Goal: Information Seeking & Learning: Learn about a topic

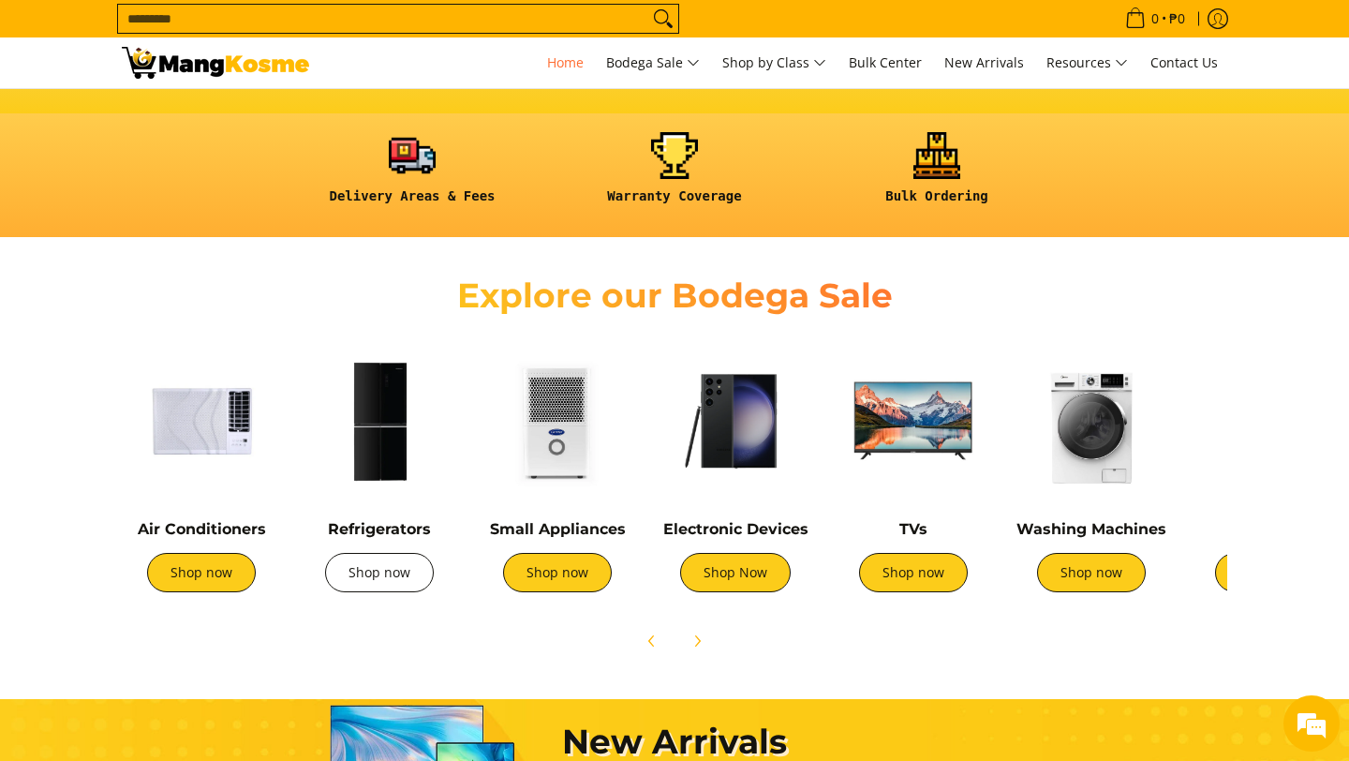
scroll to position [0, 1490]
click at [373, 577] on link "Shop now" at bounding box center [379, 572] width 109 height 39
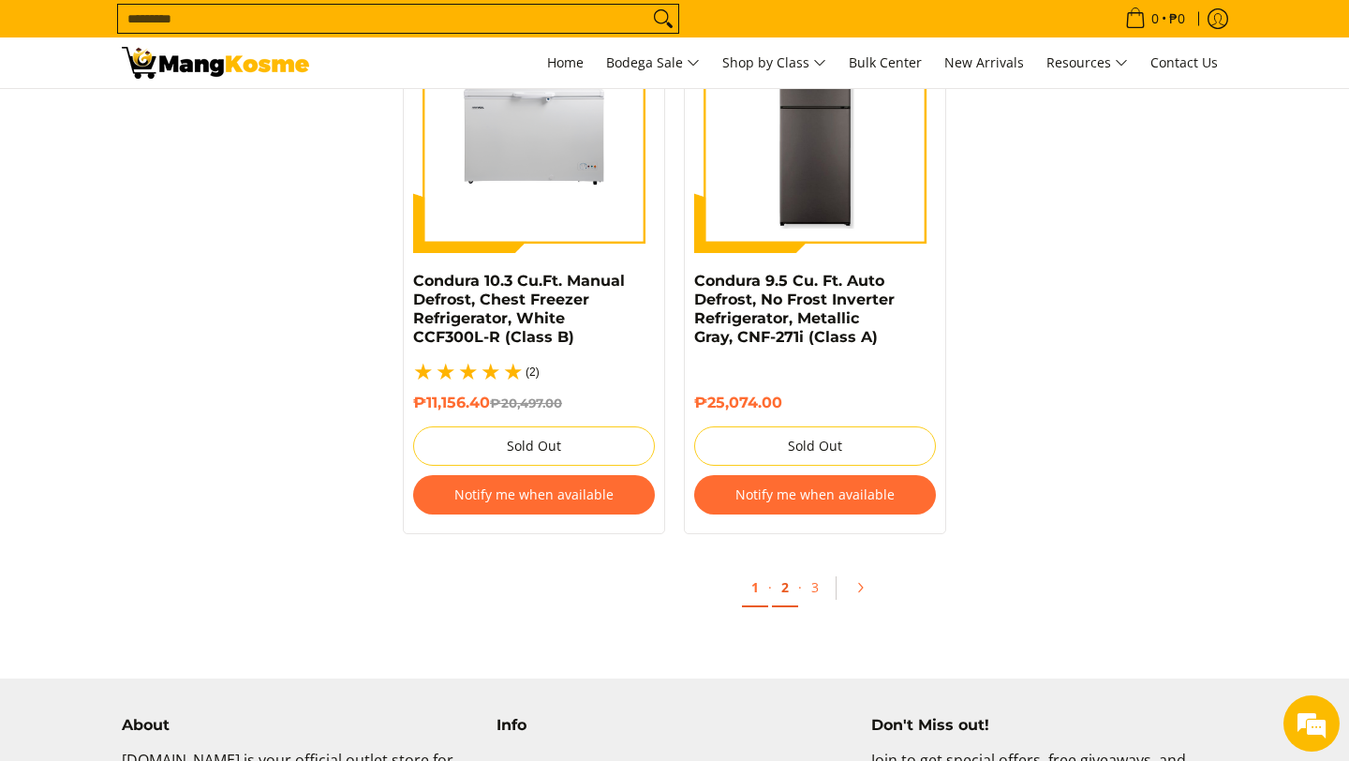
click at [783, 576] on link "2" at bounding box center [785, 588] width 26 height 38
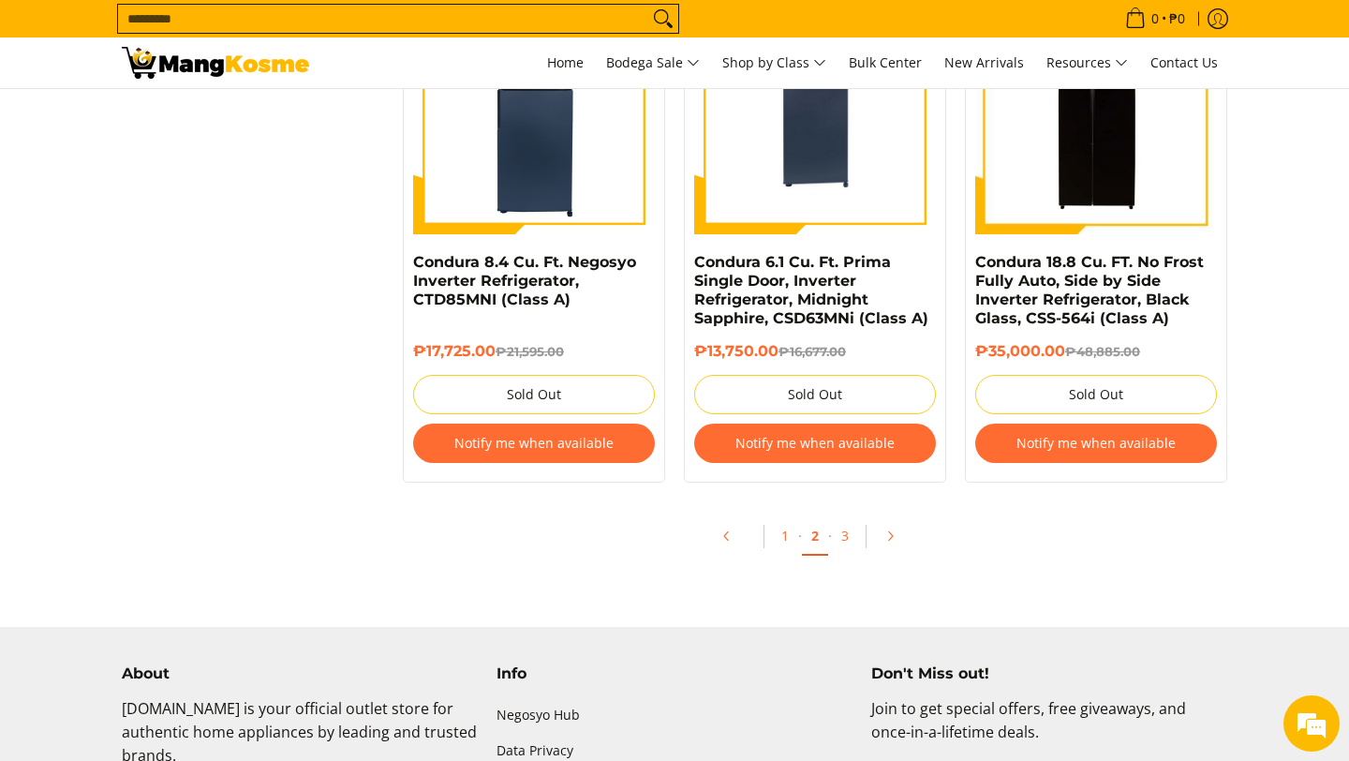
scroll to position [4049, 0]
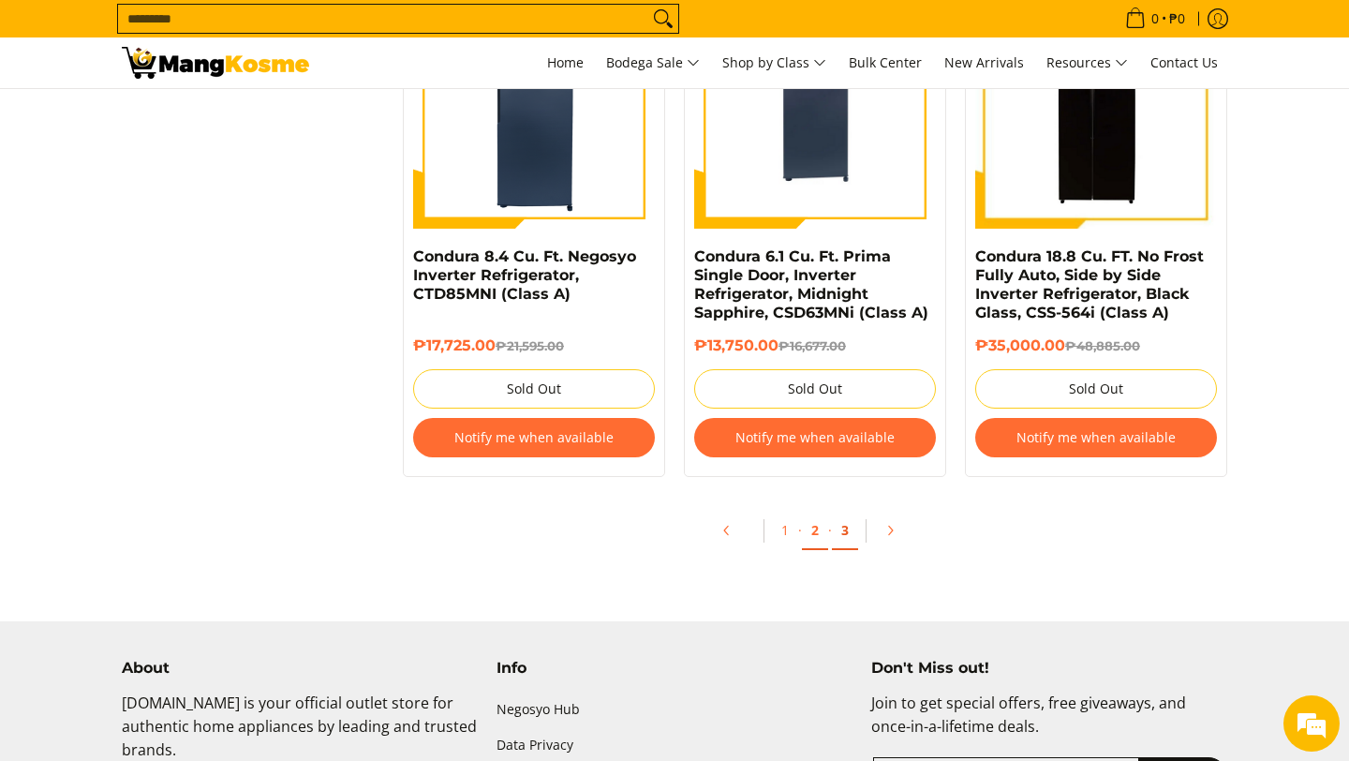
click at [847, 538] on link "3" at bounding box center [845, 531] width 26 height 38
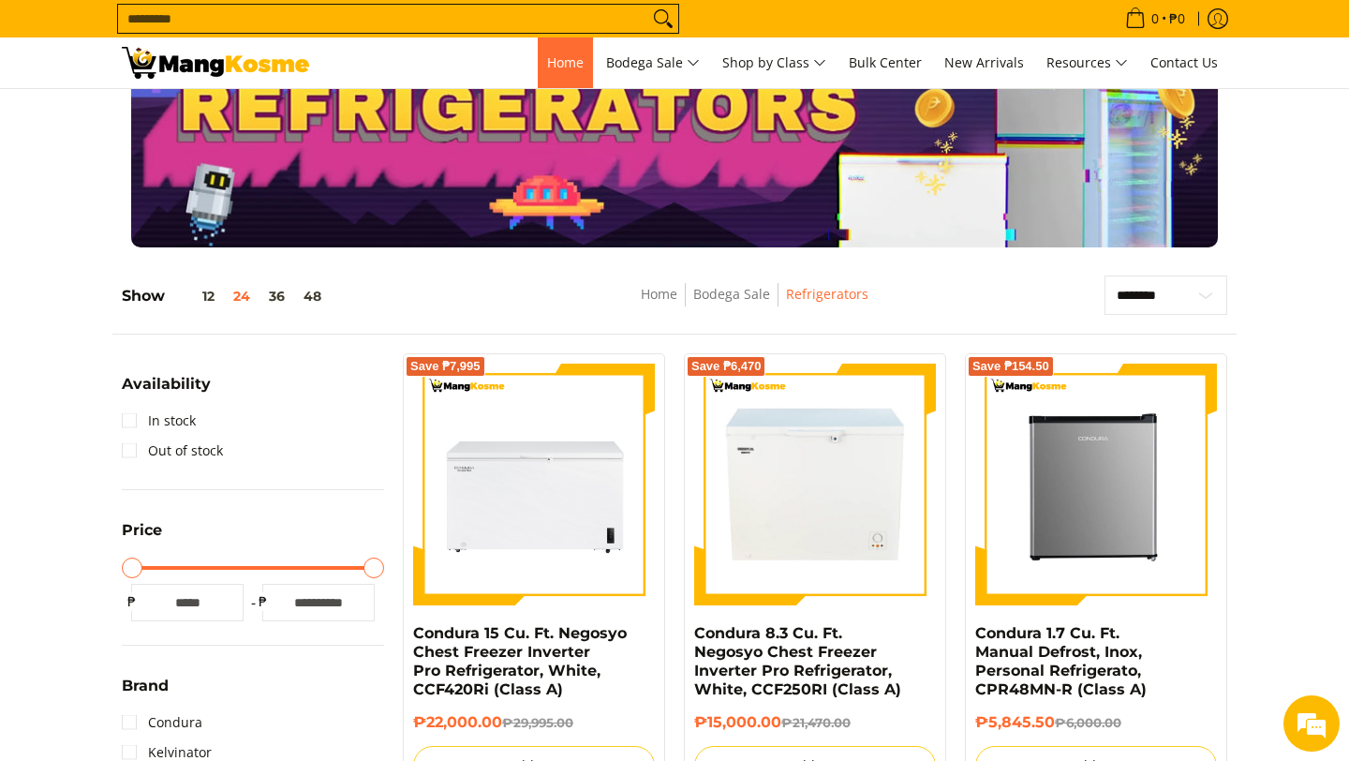
click at [570, 66] on span "Home" at bounding box center [565, 62] width 37 height 18
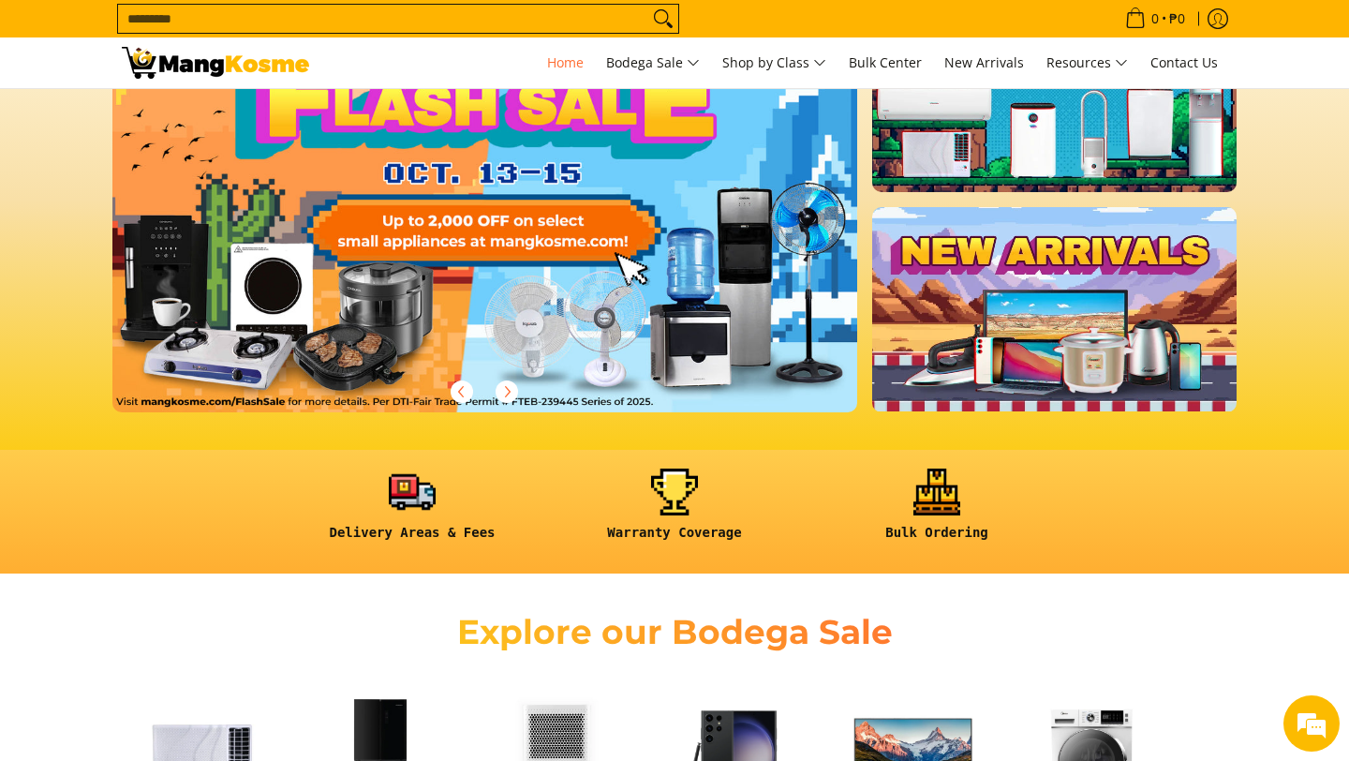
scroll to position [175, 0]
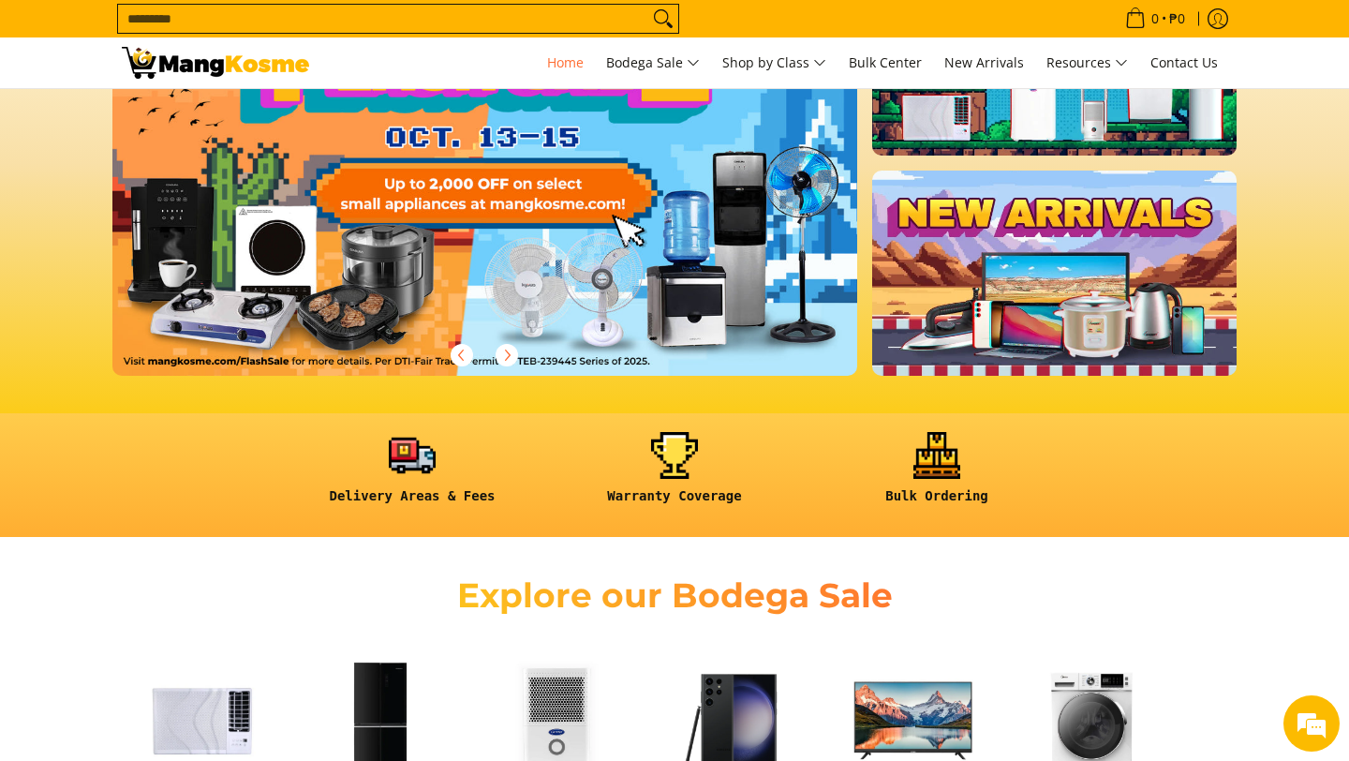
click at [1058, 295] on link at bounding box center [1054, 273] width 364 height 204
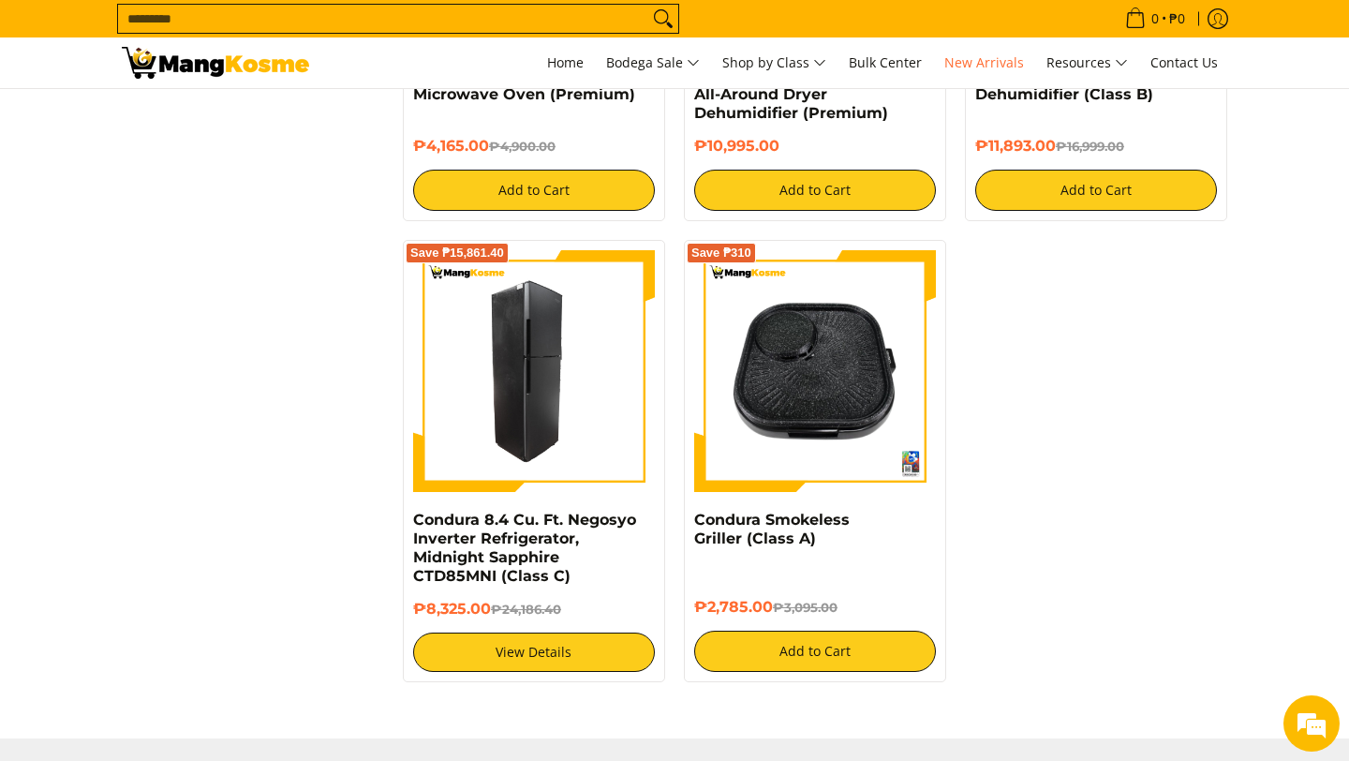
click at [534, 439] on img at bounding box center [534, 371] width 242 height 242
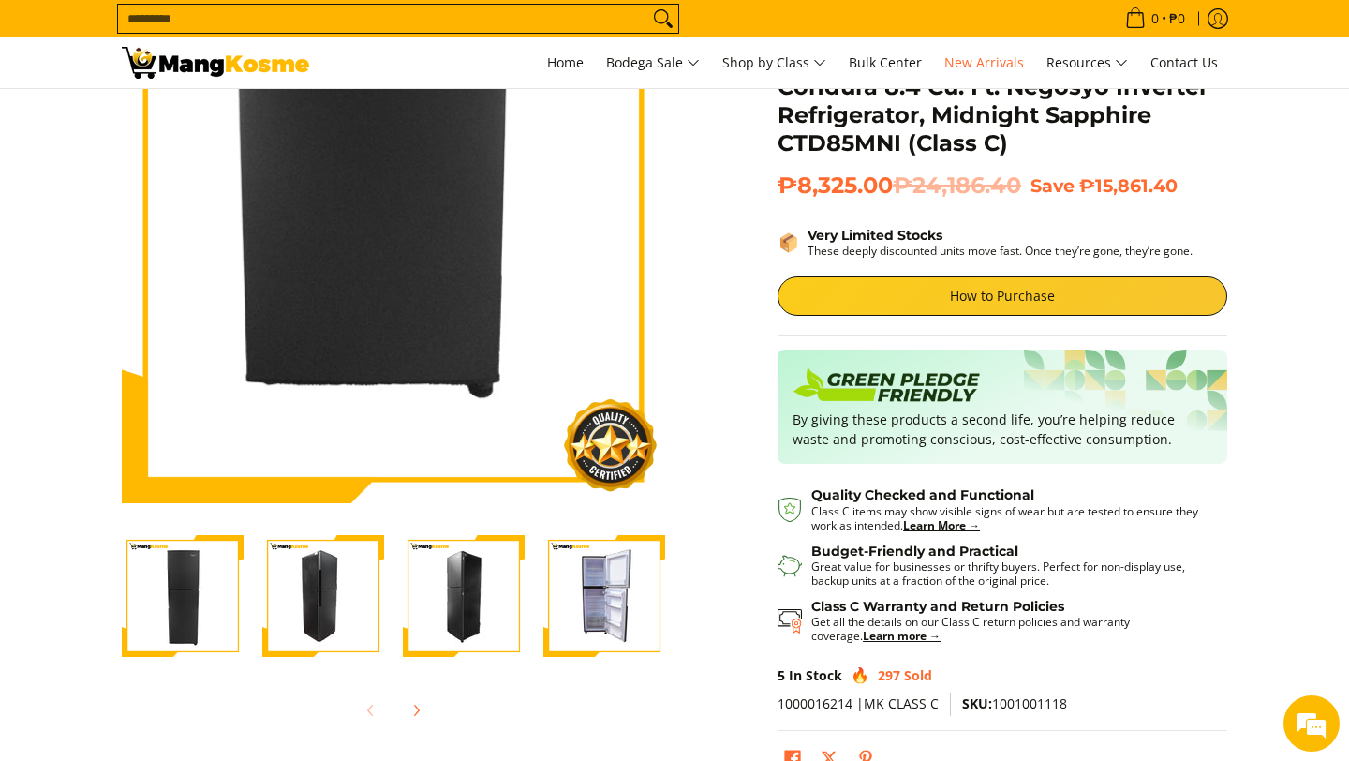
scroll to position [216, 0]
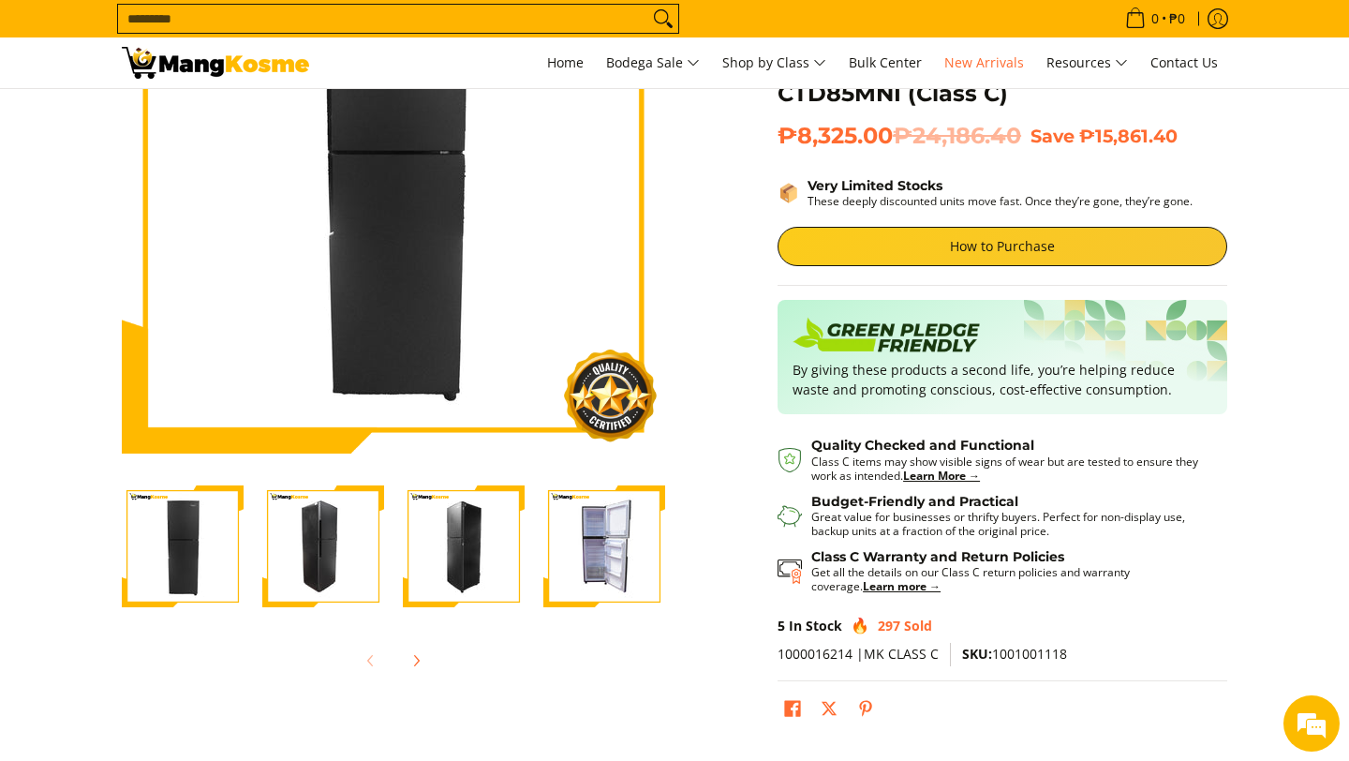
click at [615, 541] on img "Condura 8.4 Cu. Ft. Negosyo Inverter Refrigerator, Midnight Sapphire CTD85MNI (…" at bounding box center [604, 546] width 122 height 122
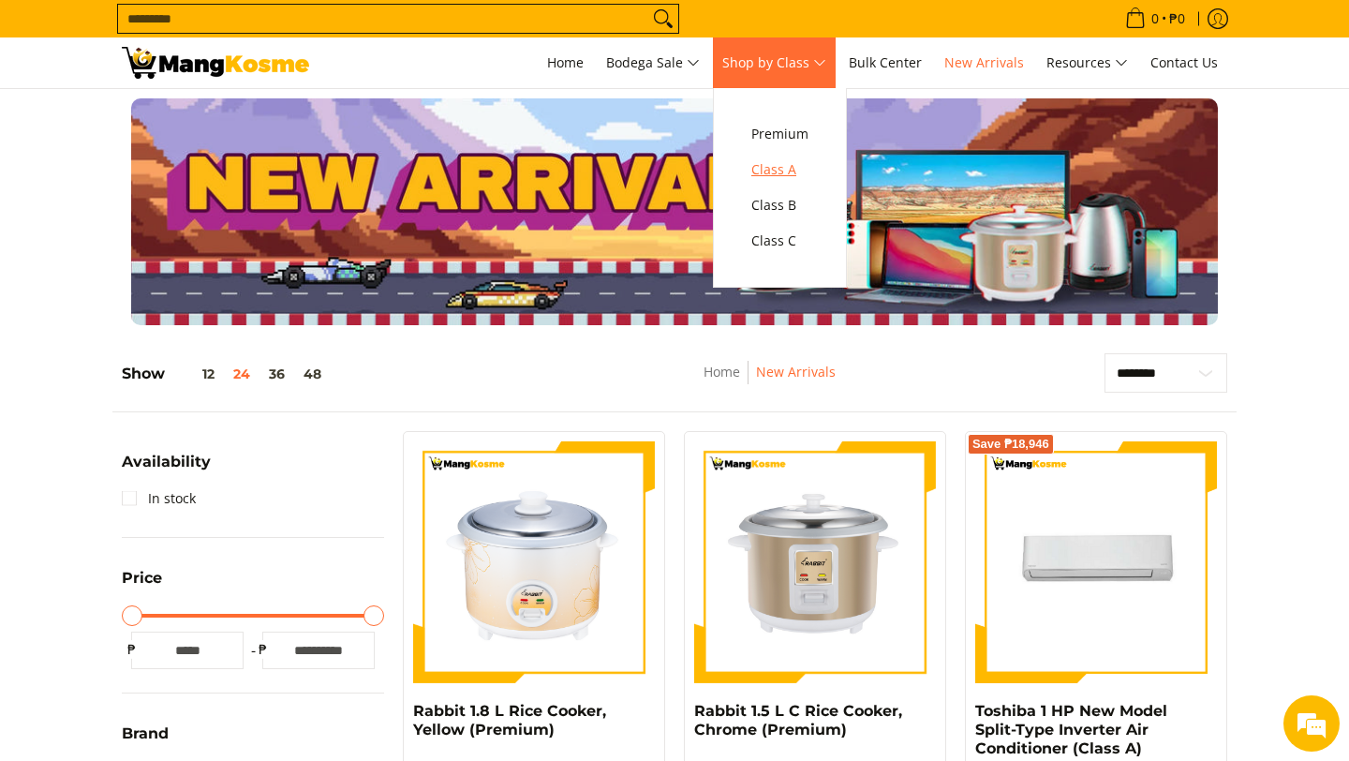
click at [780, 171] on span "Class A" at bounding box center [779, 169] width 57 height 23
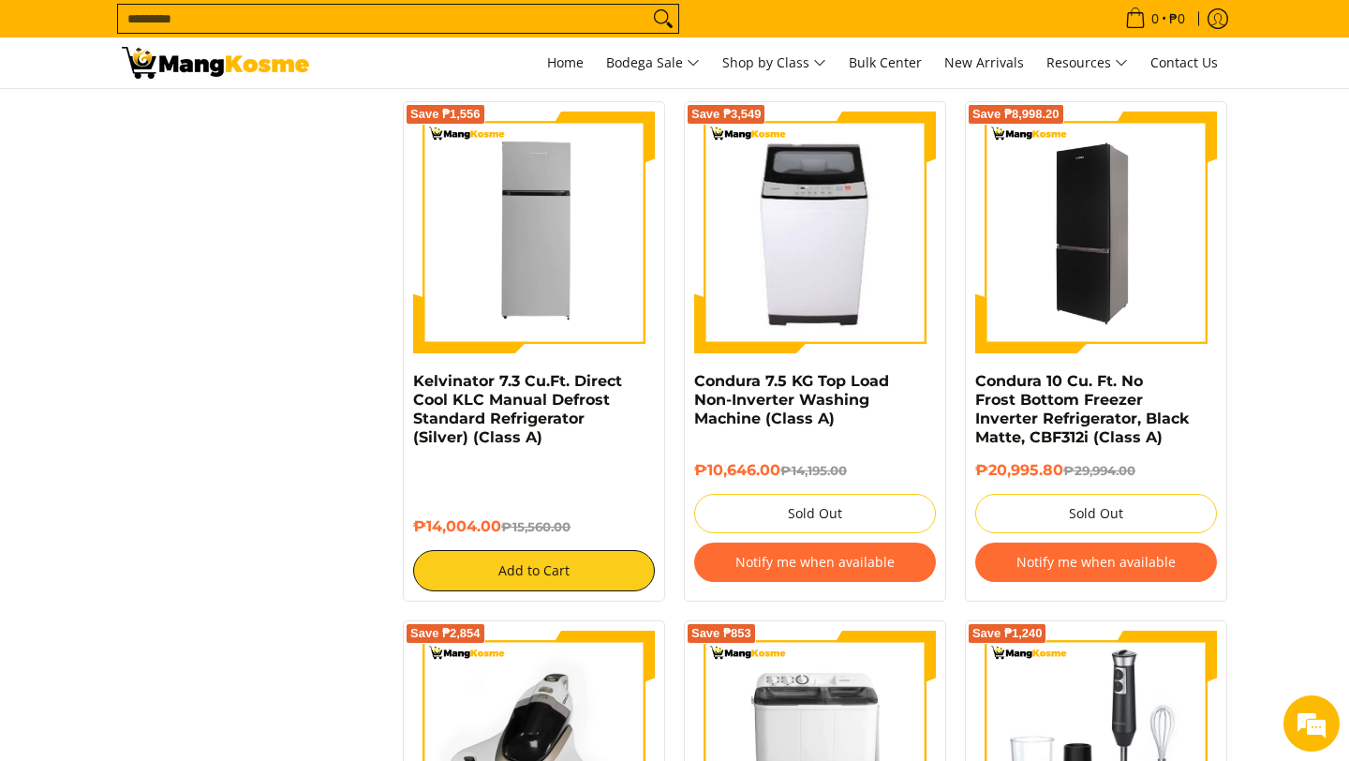
click at [1090, 308] on img at bounding box center [1096, 232] width 242 height 242
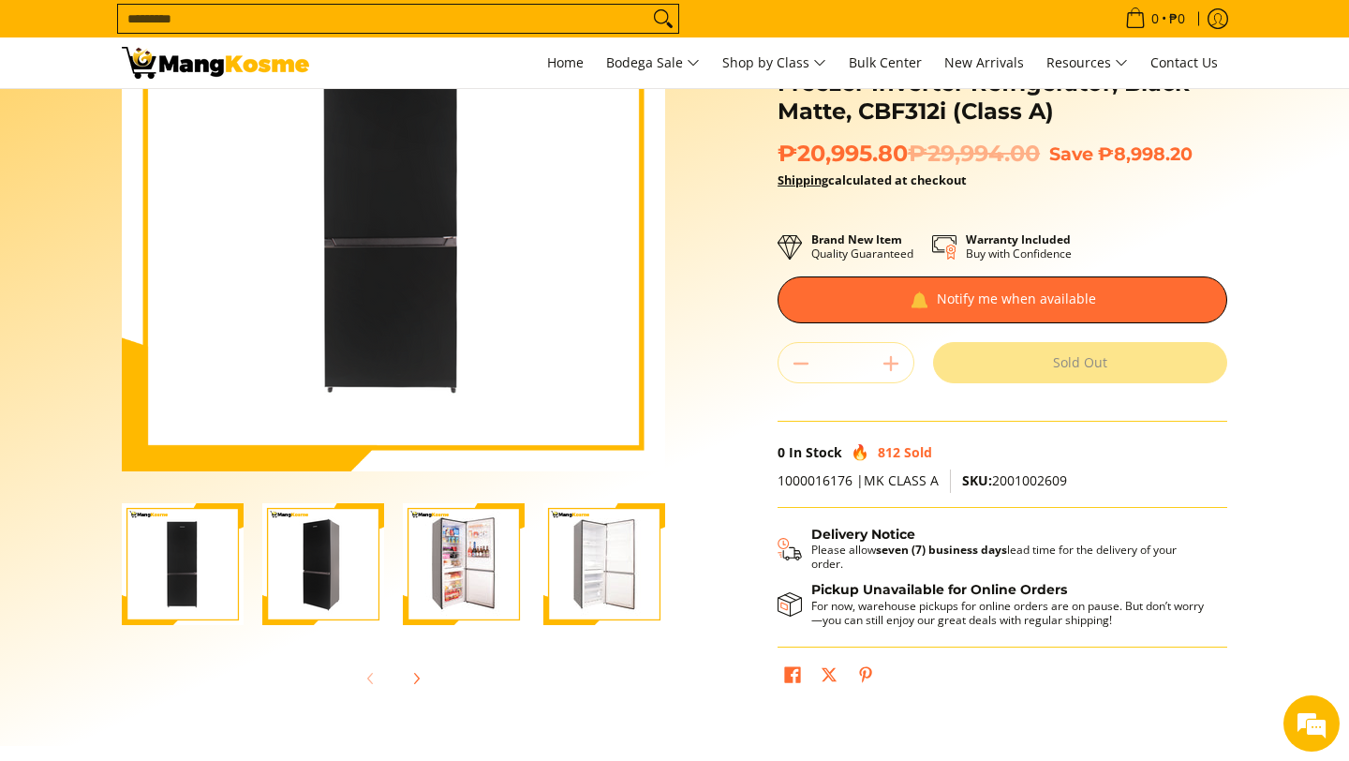
scroll to position [204, 0]
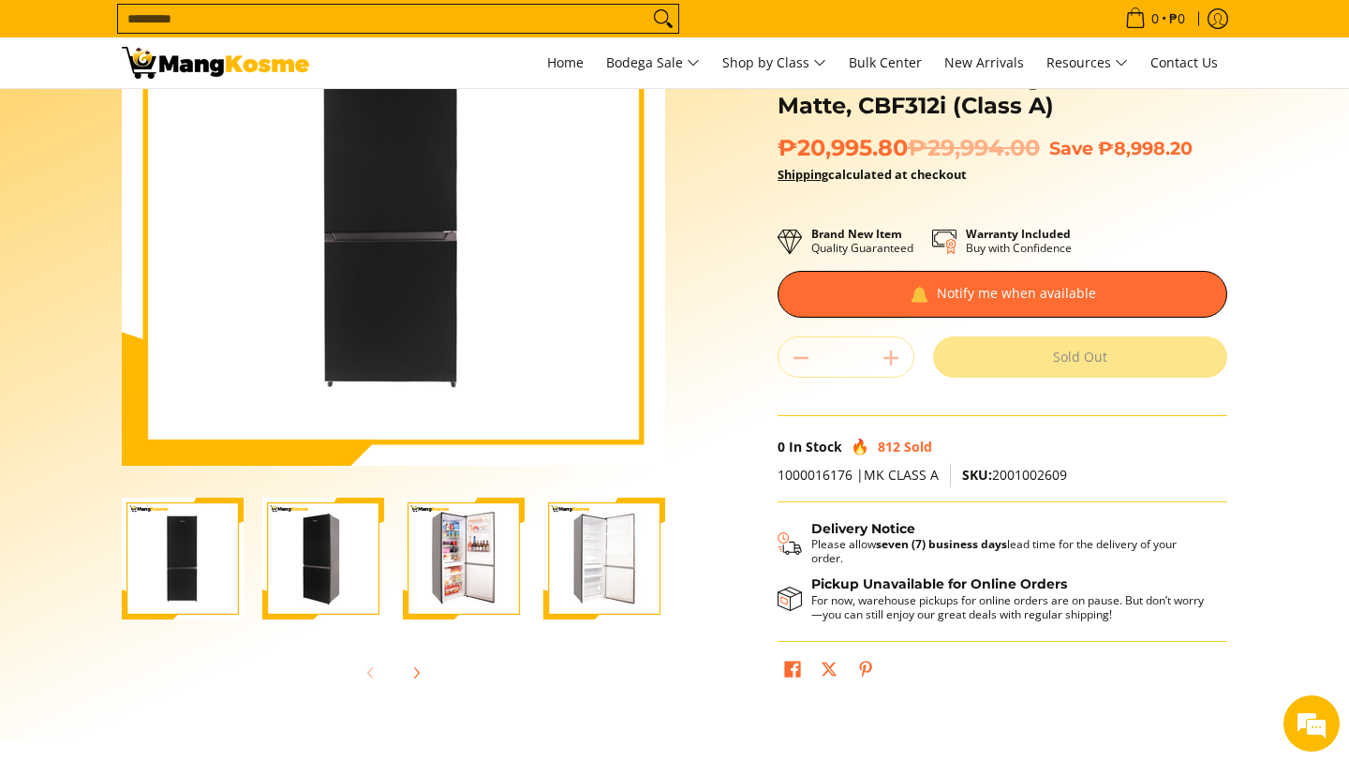
click at [459, 573] on img "Condura 10 Cu. Ft. No Frost Bottom Freezer Inverter Refrigerator, Black Matte, …" at bounding box center [464, 558] width 122 height 122
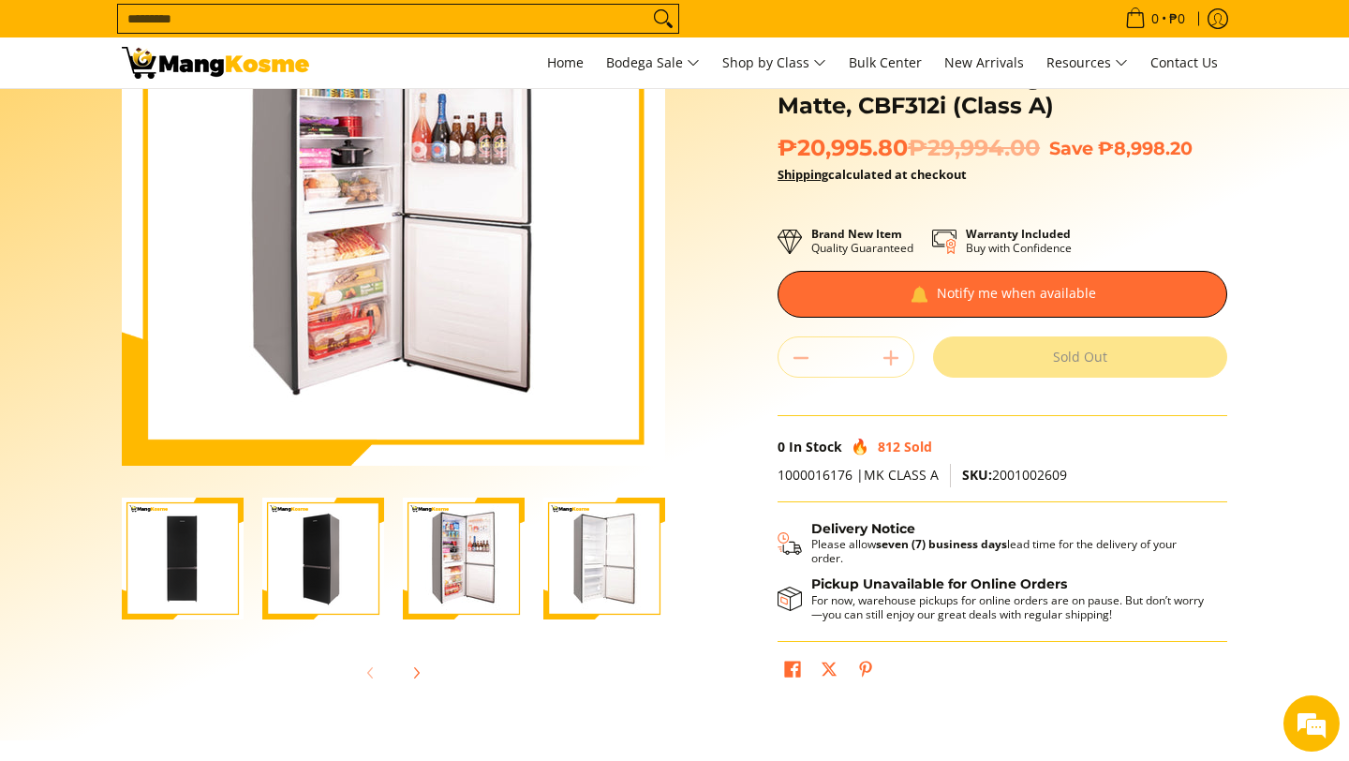
click at [611, 560] on img "Condura 10 Cu. Ft. No Frost Bottom Freezer Inverter Refrigerator, Black Matte, …" at bounding box center [604, 558] width 122 height 122
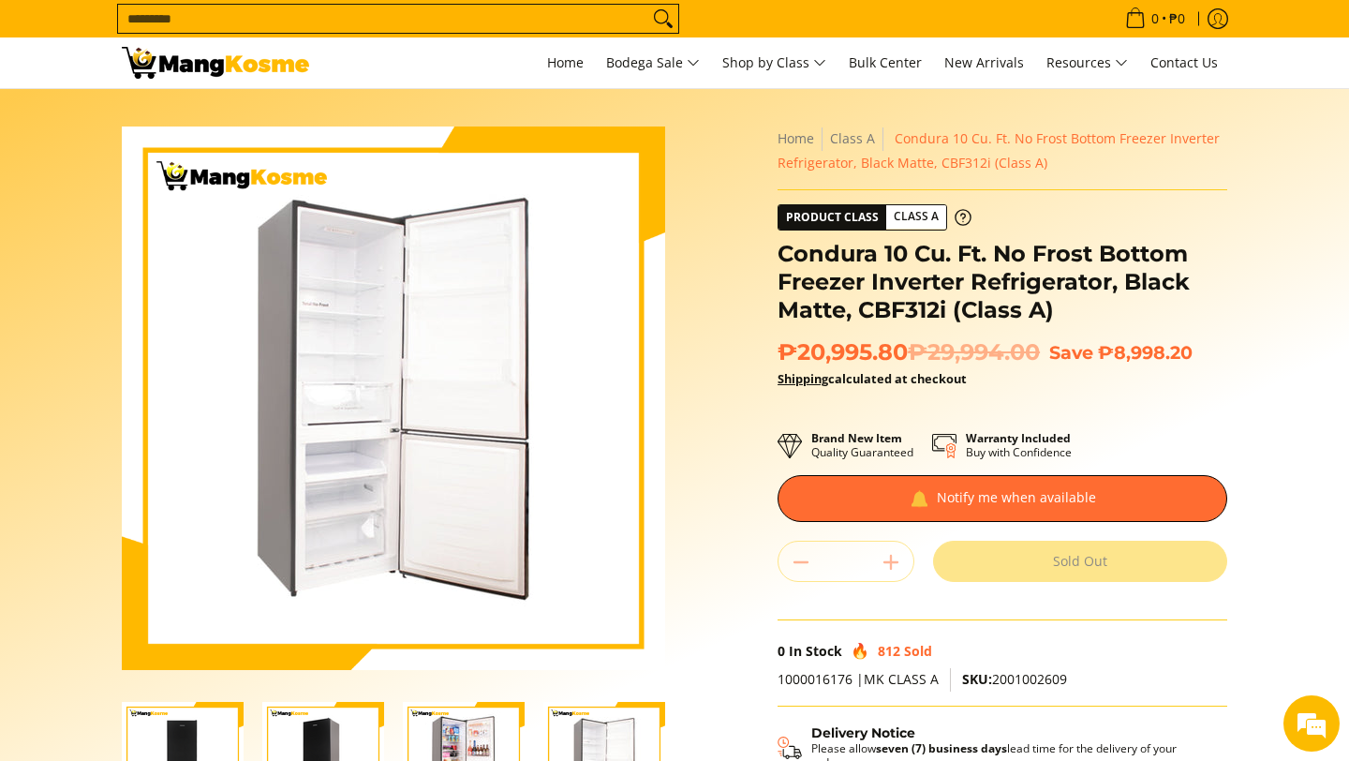
scroll to position [0, 0]
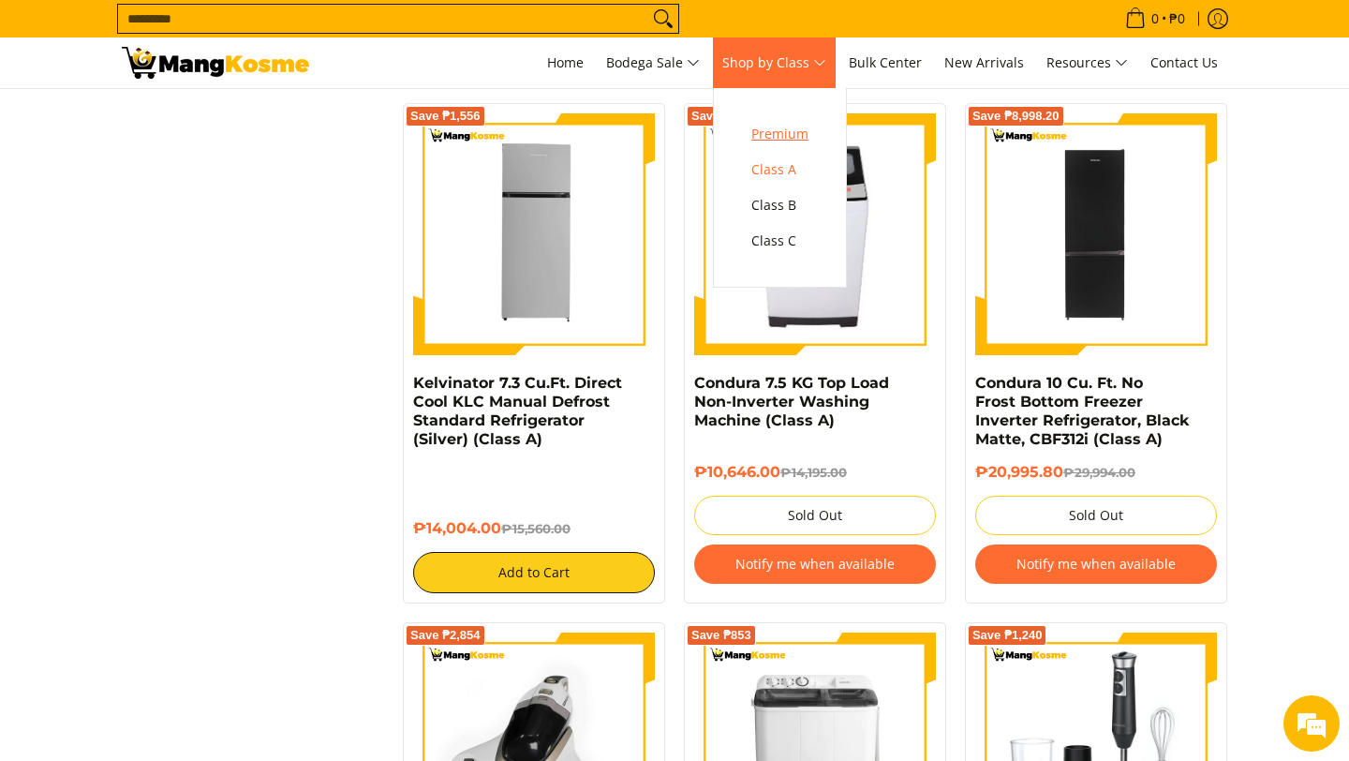
scroll to position [2993, 0]
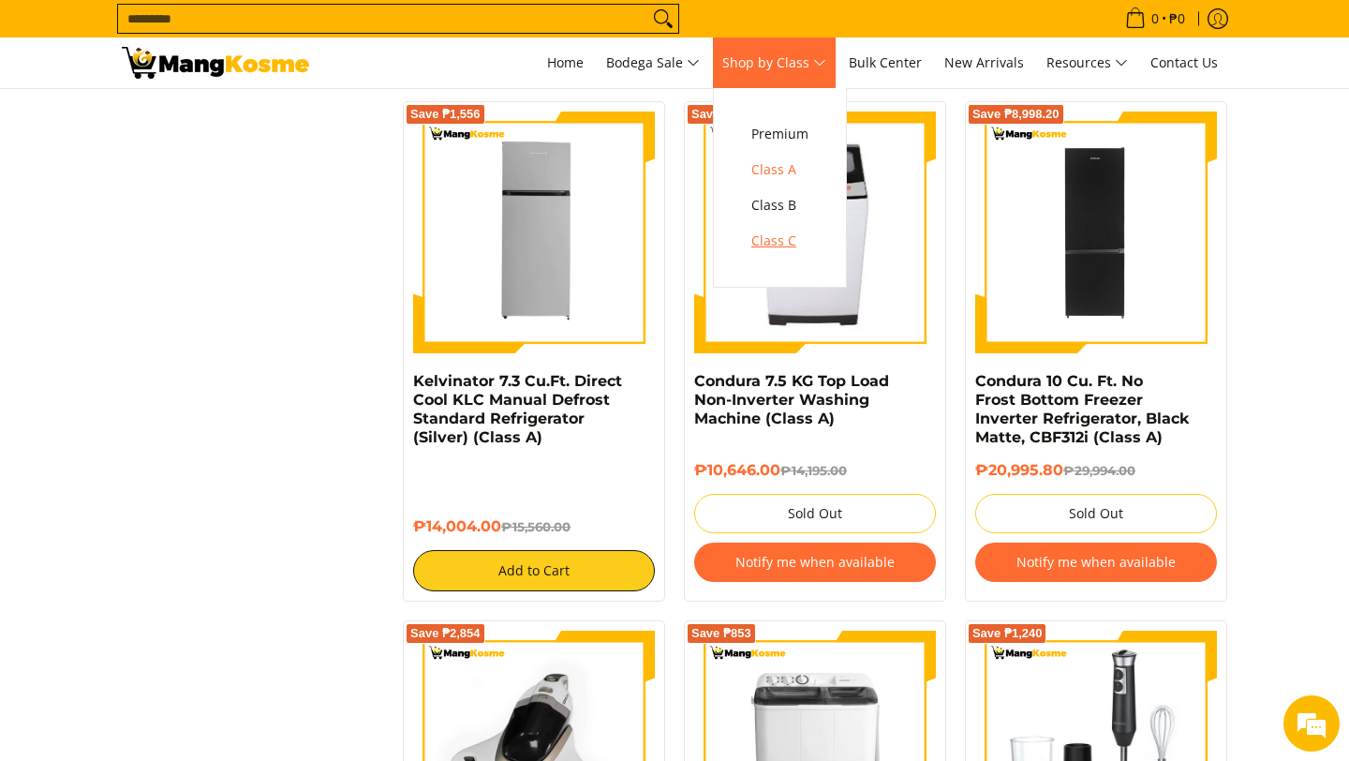
click at [807, 239] on span "Class C" at bounding box center [779, 241] width 57 height 23
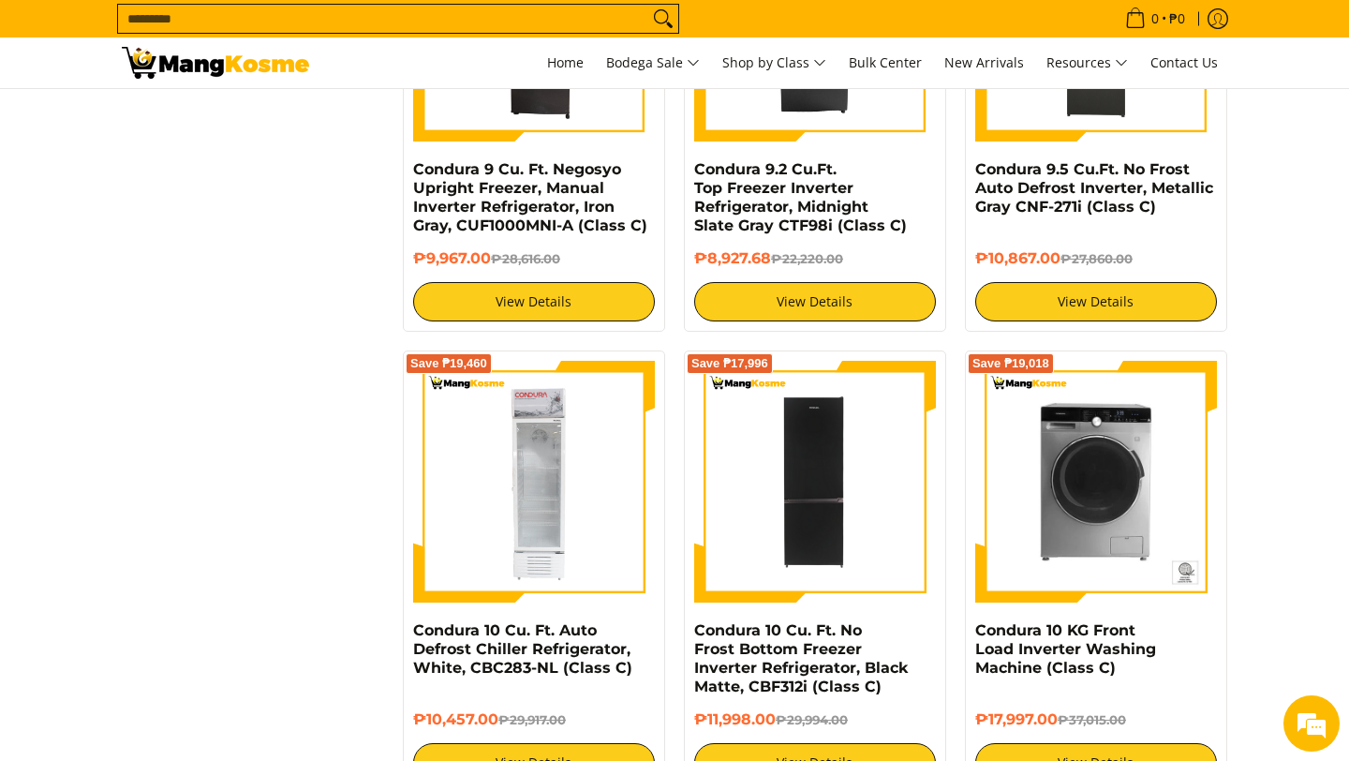
scroll to position [2908, 0]
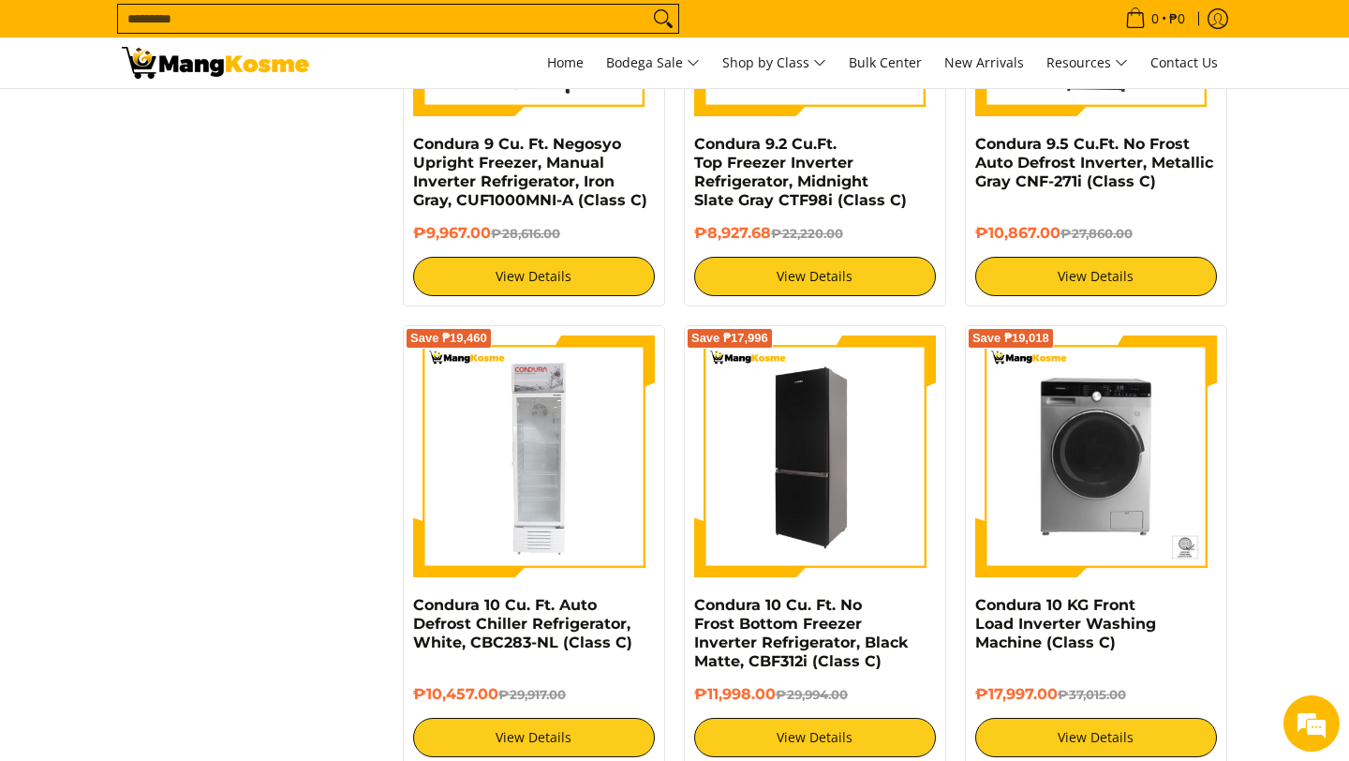
click at [823, 526] on img at bounding box center [815, 456] width 242 height 242
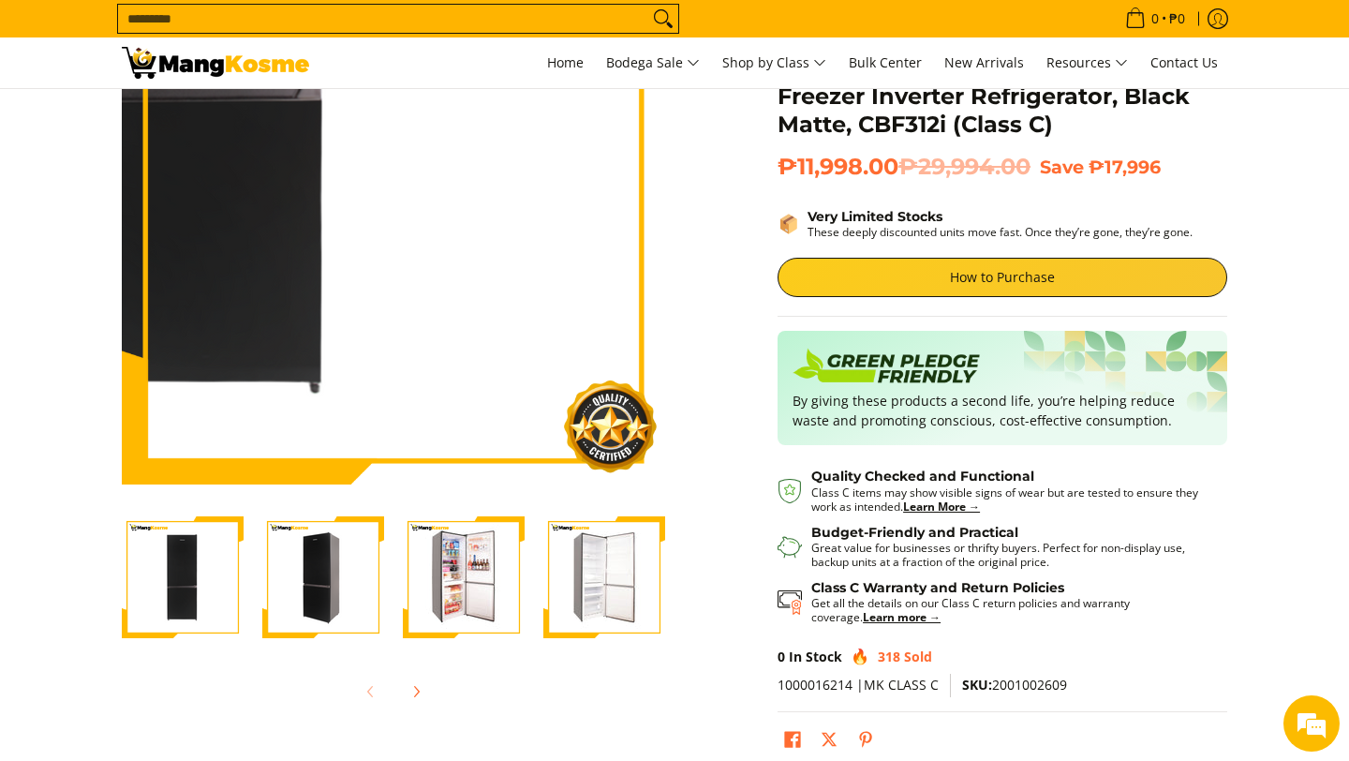
scroll to position [187, 0]
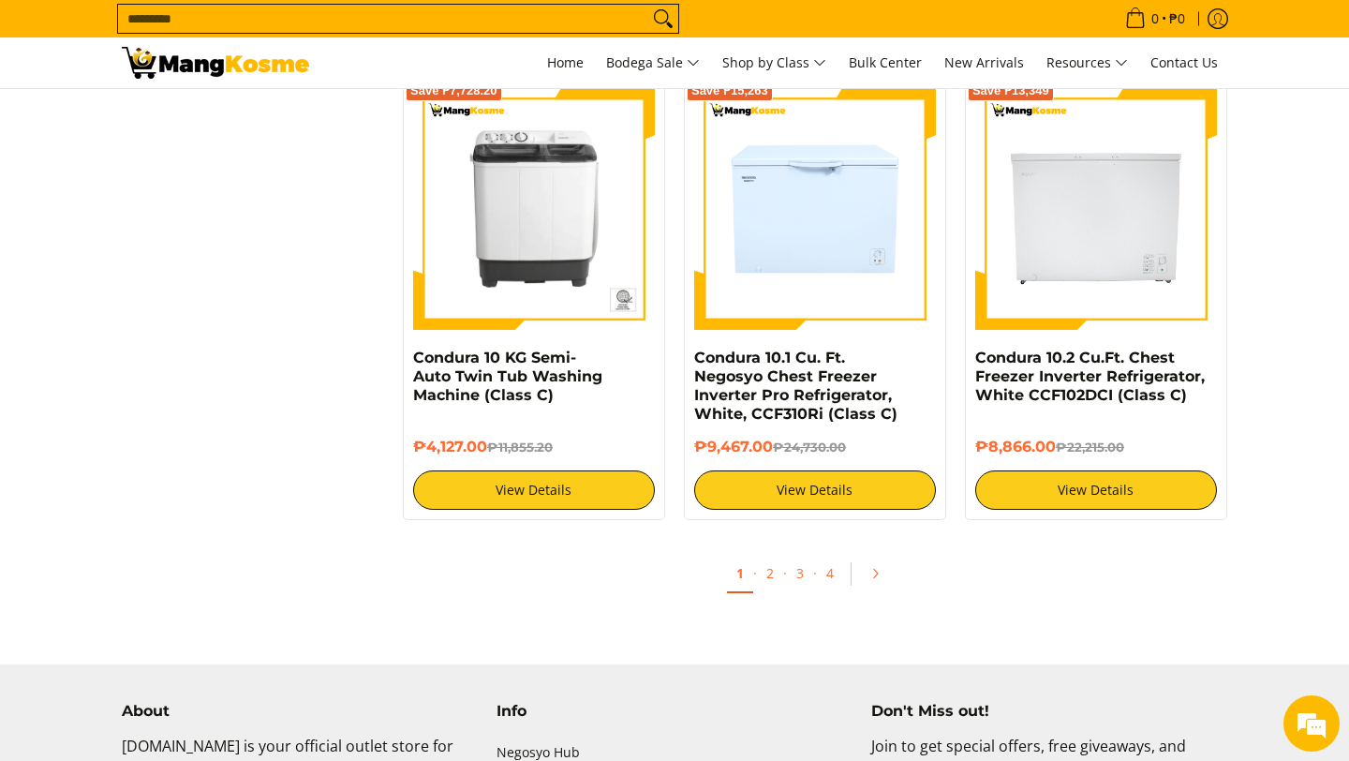
scroll to position [3618, 0]
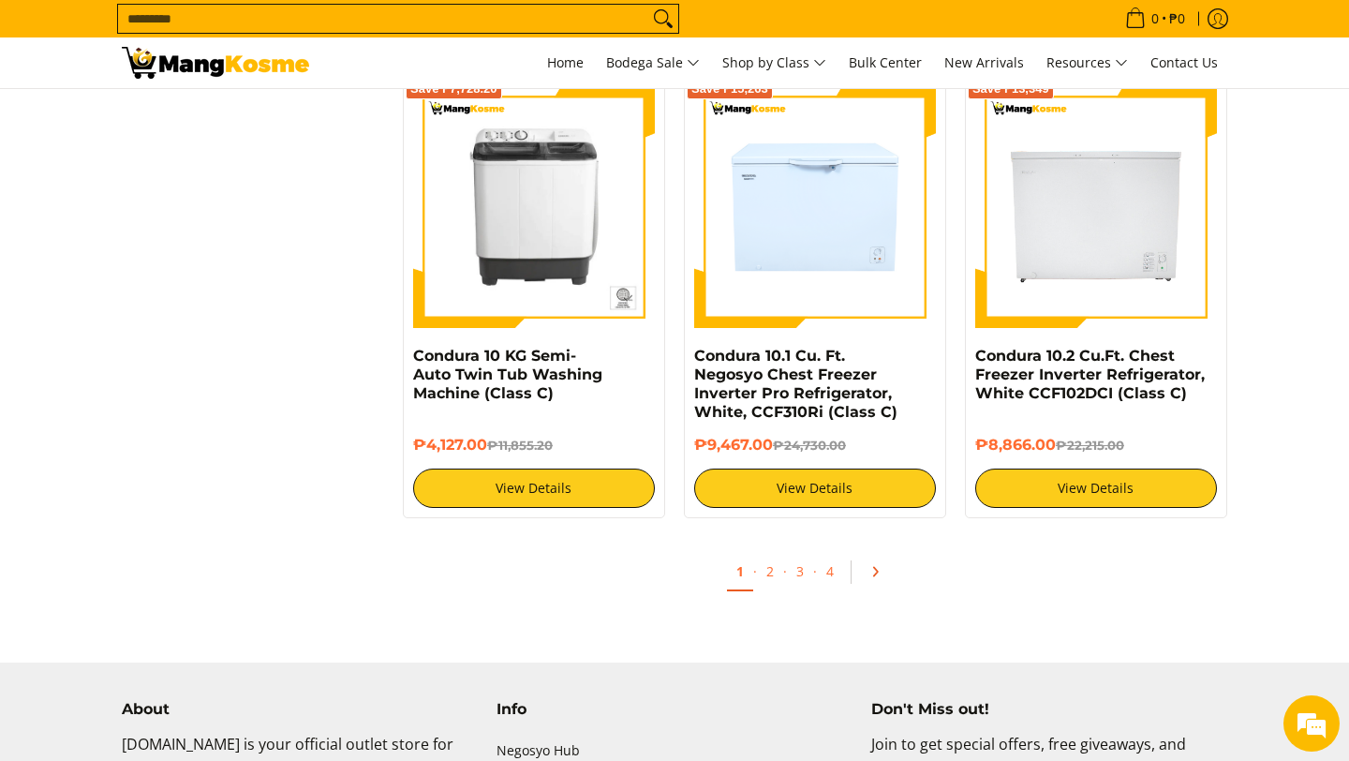
click at [874, 586] on link "Pagination" at bounding box center [881, 572] width 45 height 32
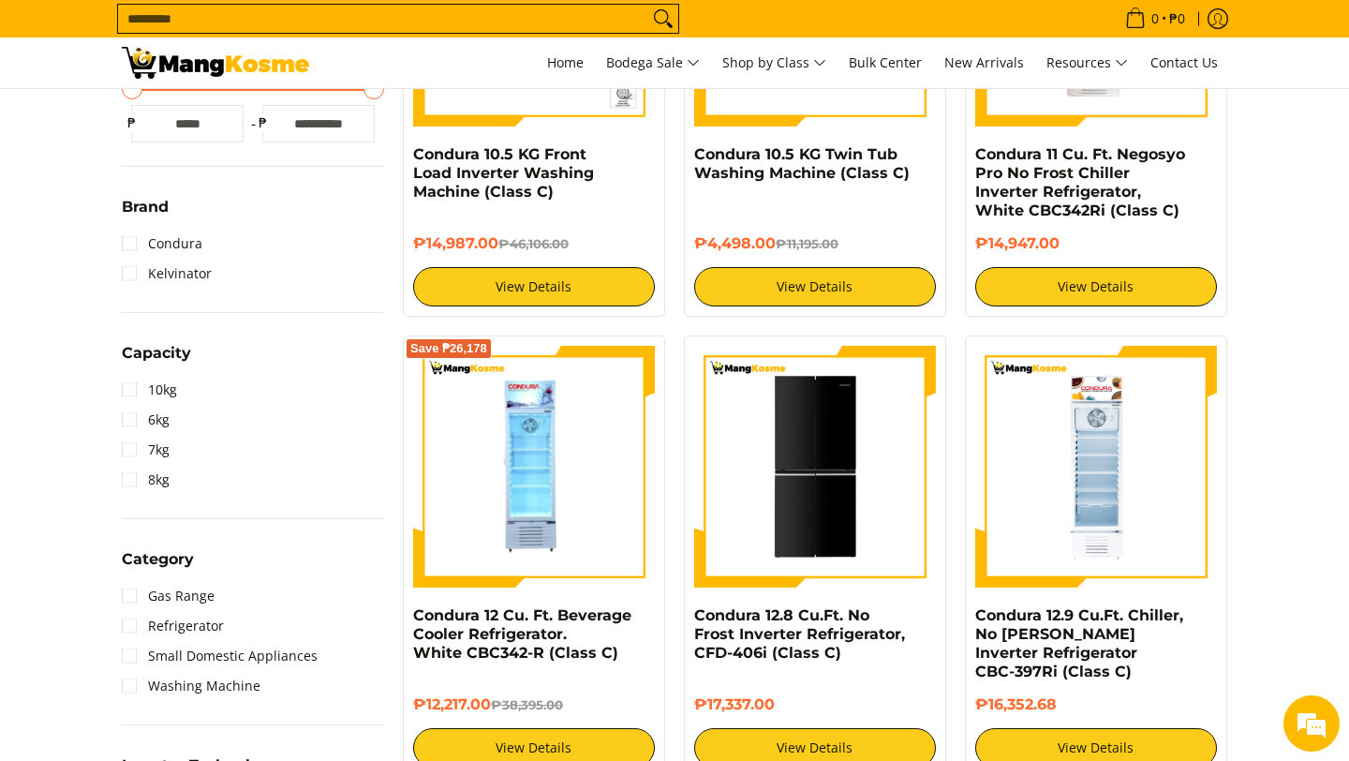
scroll to position [815, 0]
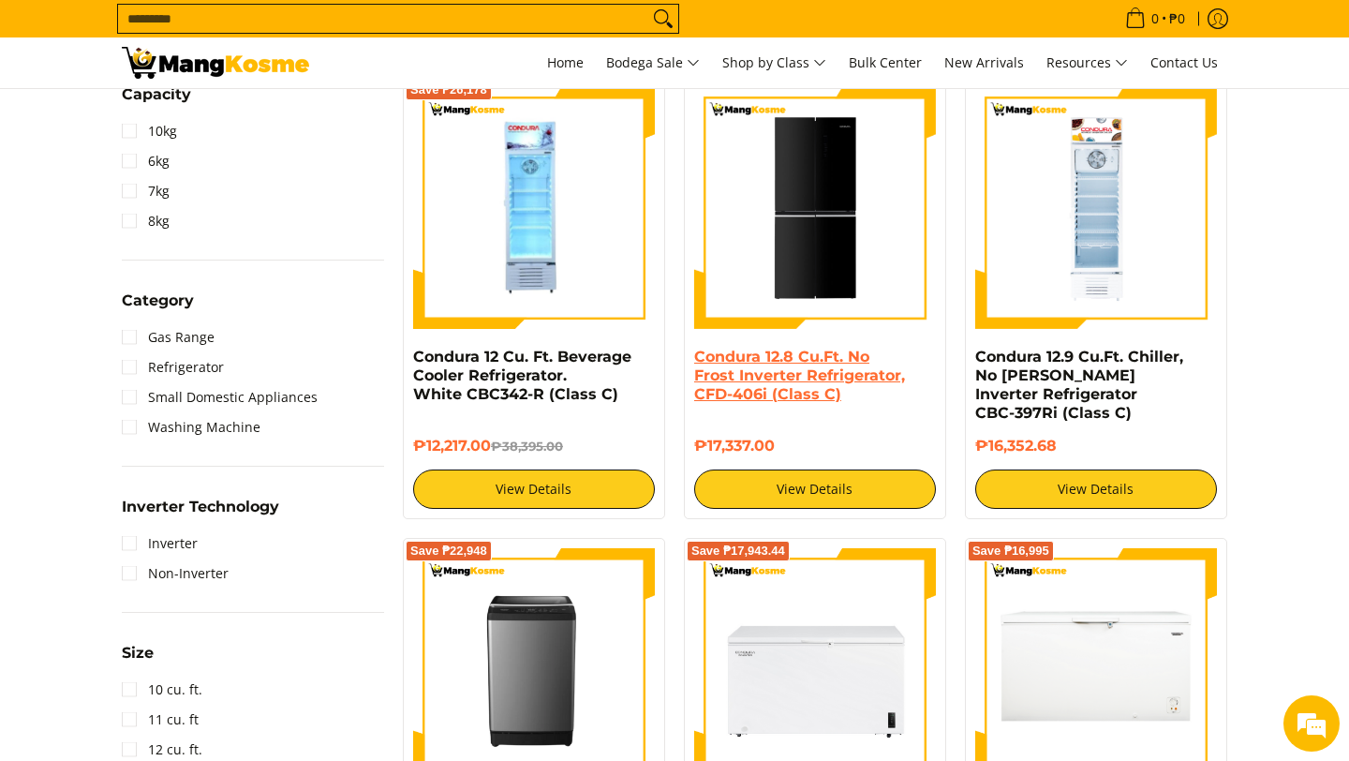
click at [803, 374] on link "Condura 12.8 Cu.Ft. No Frost Inverter Refrigerator, CFD-406i (Class C)" at bounding box center [799, 375] width 211 height 55
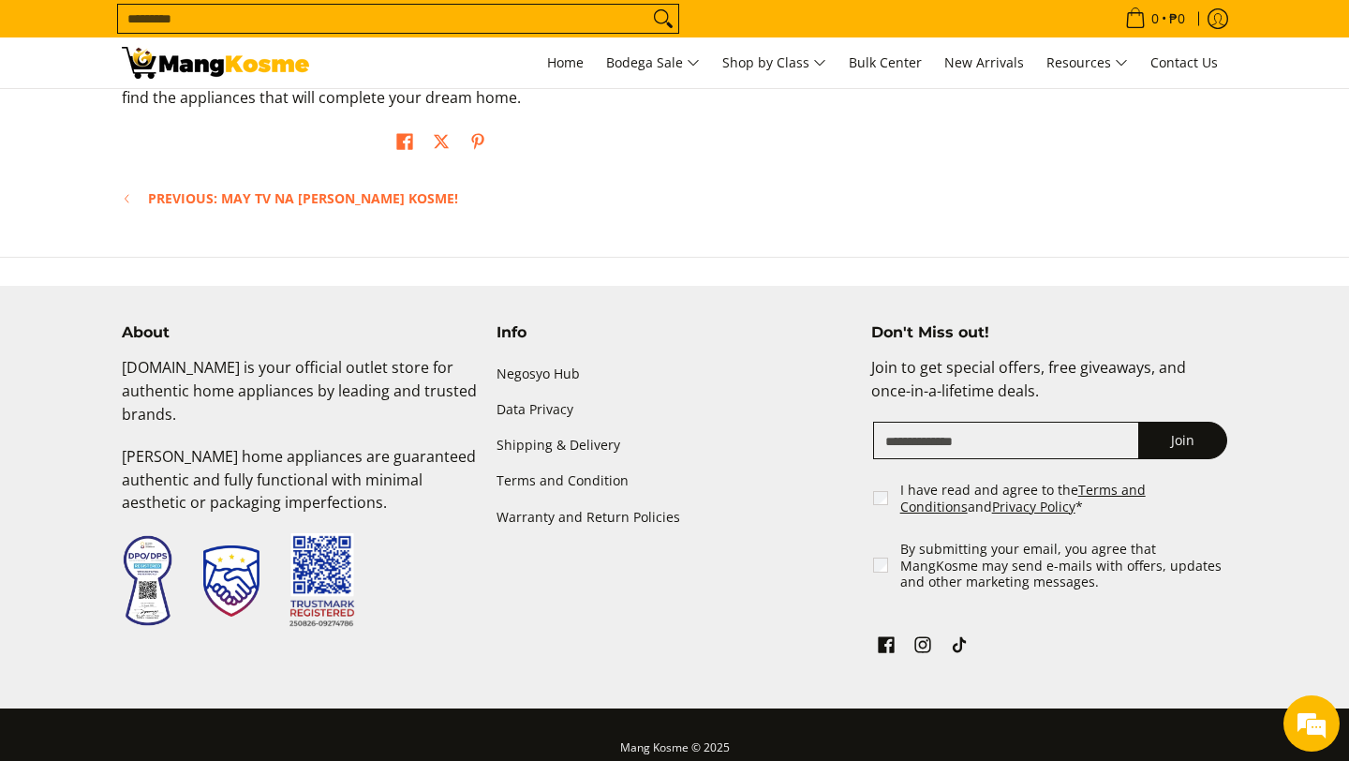
scroll to position [2848, 0]
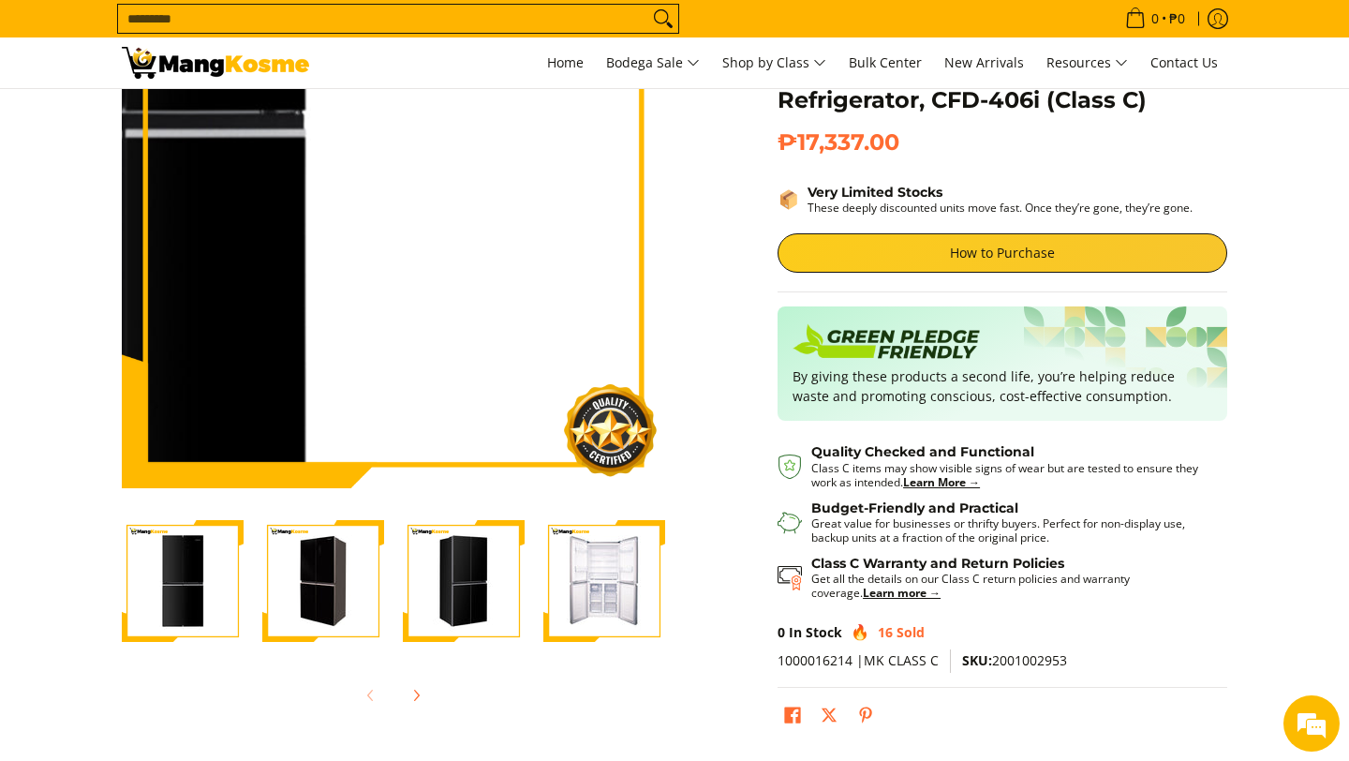
scroll to position [185, 0]
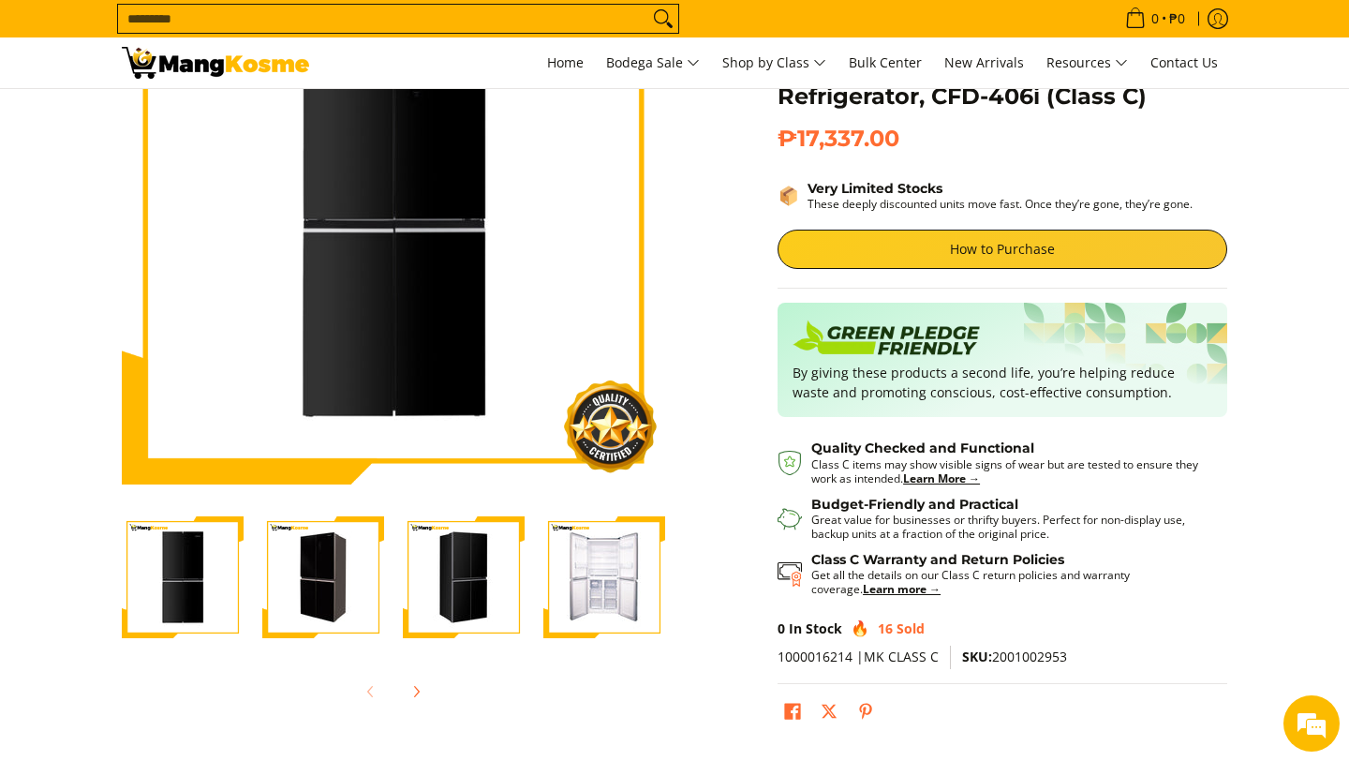
click at [595, 572] on img "Condura 12.8 Cu.Ft. No Frost Inverter Refrigerator, CFD-406i (Class C)-4" at bounding box center [604, 577] width 122 height 122
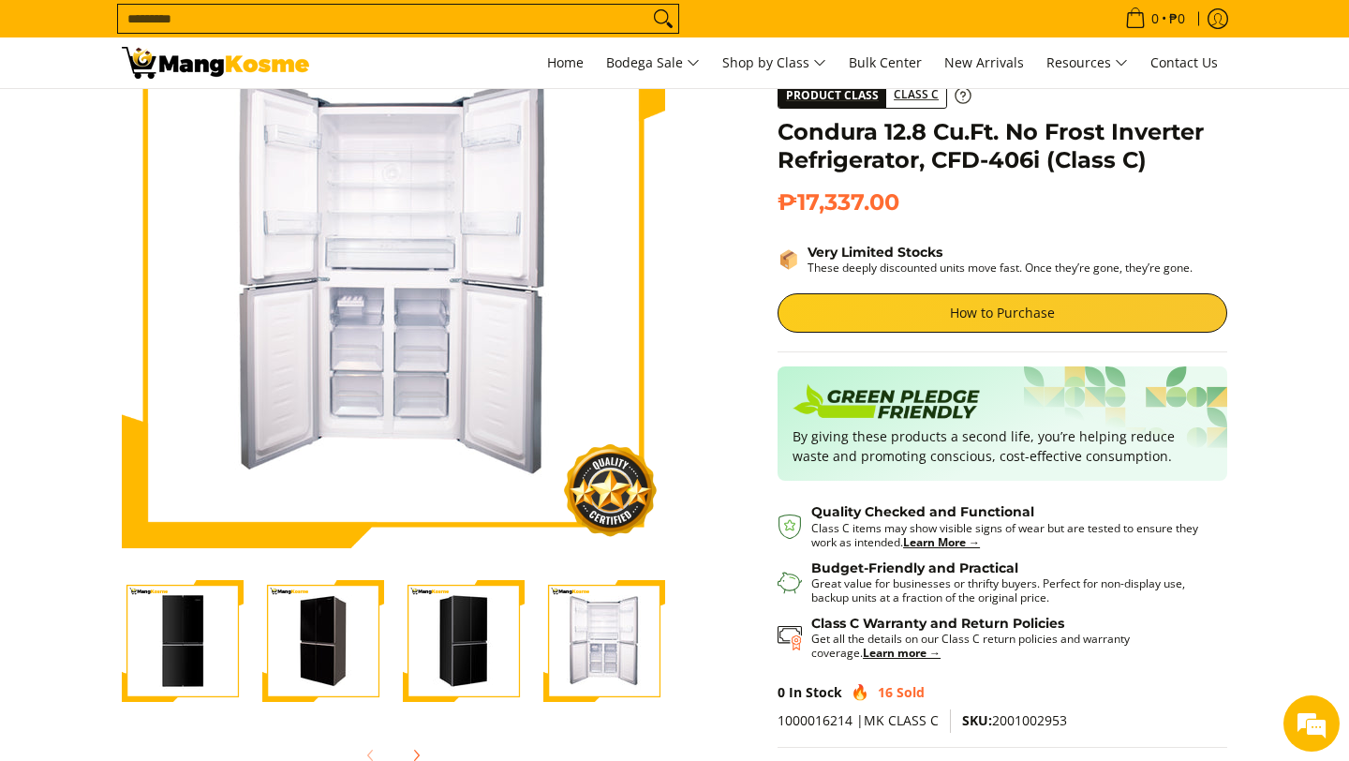
scroll to position [125, 0]
